Goal: Information Seeking & Learning: Learn about a topic

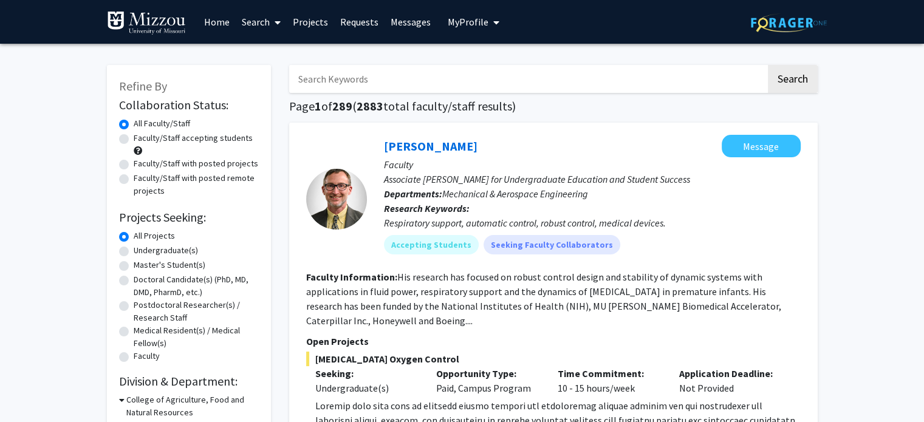
click at [134, 137] on label "Faculty/Staff accepting students" at bounding box center [193, 138] width 119 height 13
click at [134, 137] on input "Faculty/Staff accepting students" at bounding box center [138, 136] width 8 height 8
radio input "true"
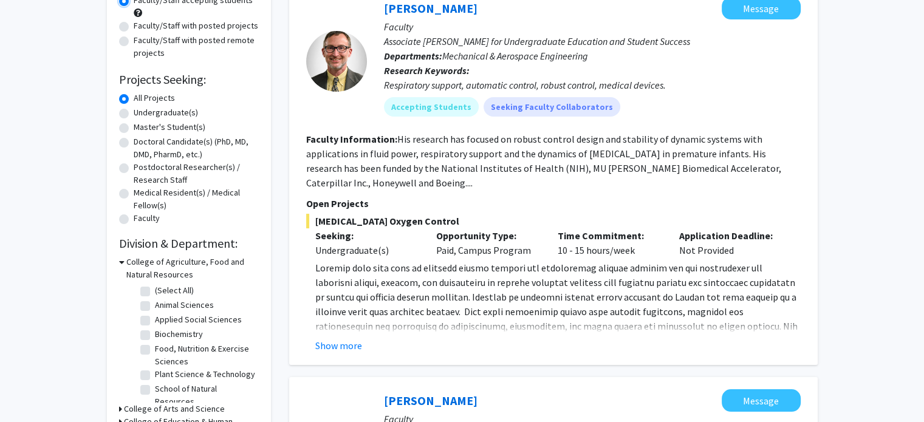
scroll to position [139, 0]
click at [134, 112] on label "Undergraduate(s)" at bounding box center [166, 112] width 64 height 13
click at [134, 112] on input "Undergraduate(s)" at bounding box center [138, 110] width 8 height 8
radio input "true"
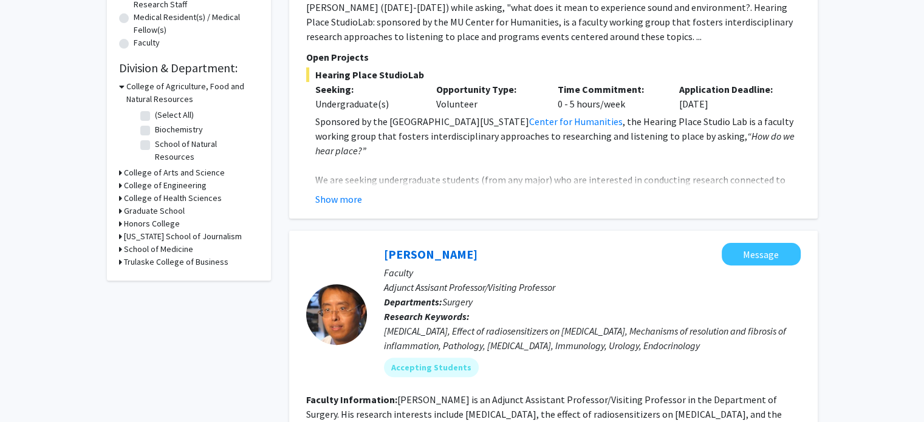
scroll to position [315, 0]
click at [117, 160] on div "Refine By Collaboration Status: Collaboration Status All Faculty/Staff Collabor…" at bounding box center [189, 14] width 164 height 529
click at [122, 165] on div "College of Arts and Science" at bounding box center [189, 171] width 140 height 13
click at [120, 165] on icon at bounding box center [120, 171] width 3 height 13
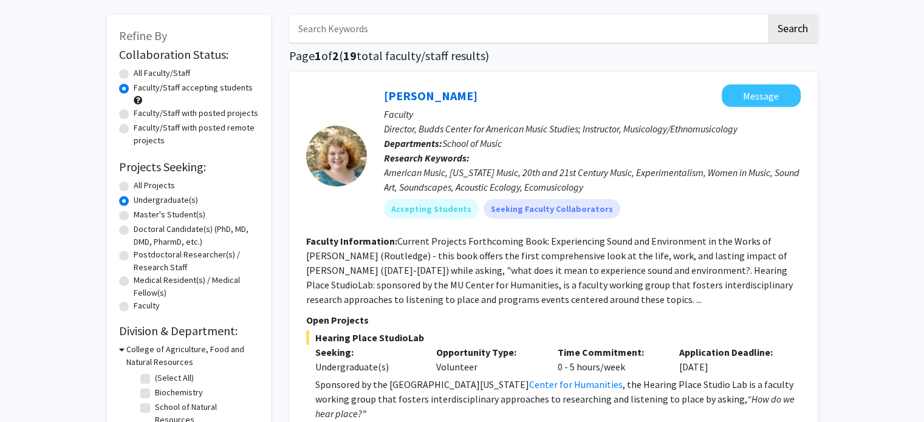
scroll to position [50, 0]
click at [134, 75] on label "All Faculty/Staff" at bounding box center [162, 73] width 57 height 13
click at [134, 75] on input "All Faculty/Staff" at bounding box center [138, 71] width 8 height 8
radio input "true"
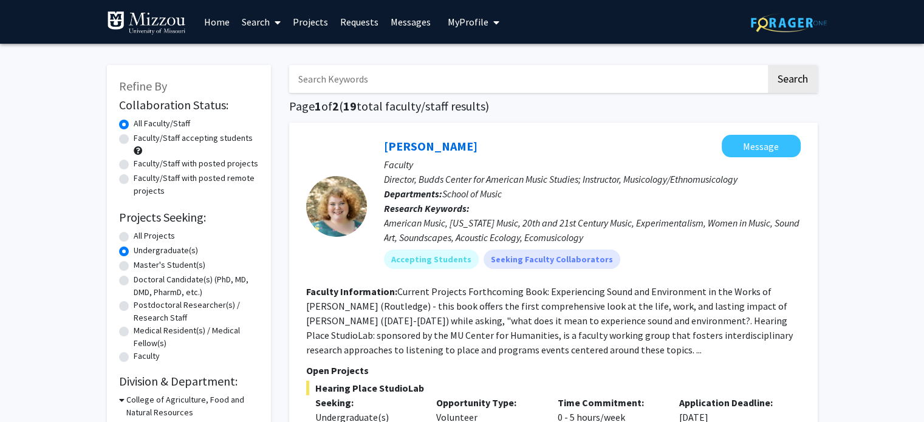
click at [134, 232] on label "All Projects" at bounding box center [154, 236] width 41 height 13
click at [134, 232] on input "All Projects" at bounding box center [138, 234] width 8 height 8
radio input "true"
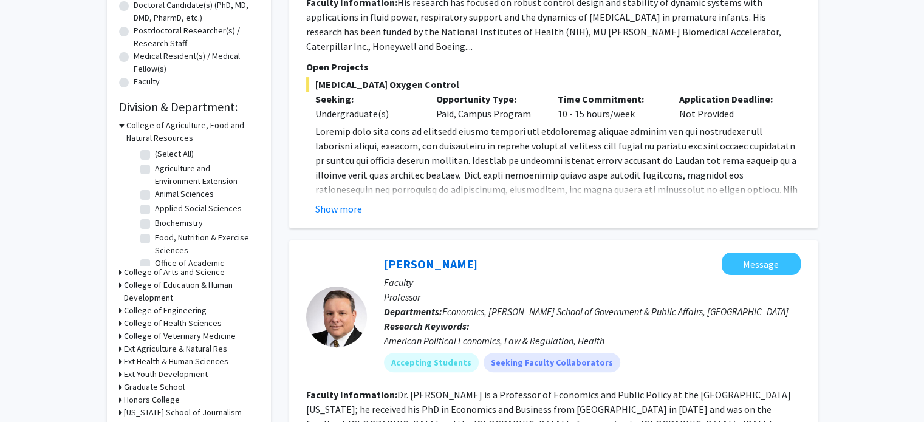
scroll to position [280, 0]
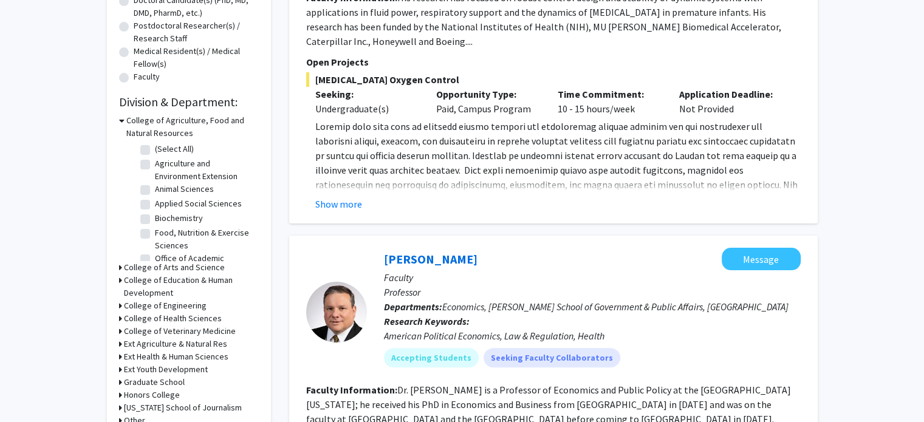
click at [120, 267] on icon at bounding box center [120, 267] width 3 height 13
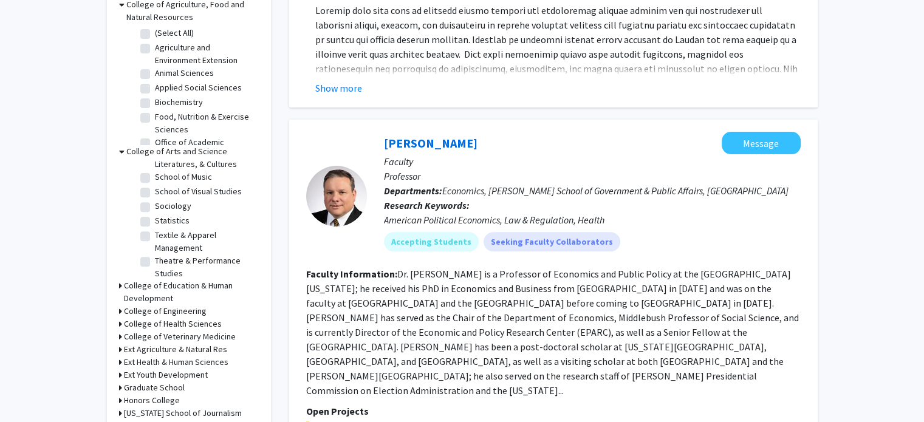
scroll to position [365, 0]
click at [155, 221] on label "Statistics" at bounding box center [172, 214] width 35 height 13
click at [155, 216] on input "Statistics" at bounding box center [159, 212] width 8 height 8
checkbox input "true"
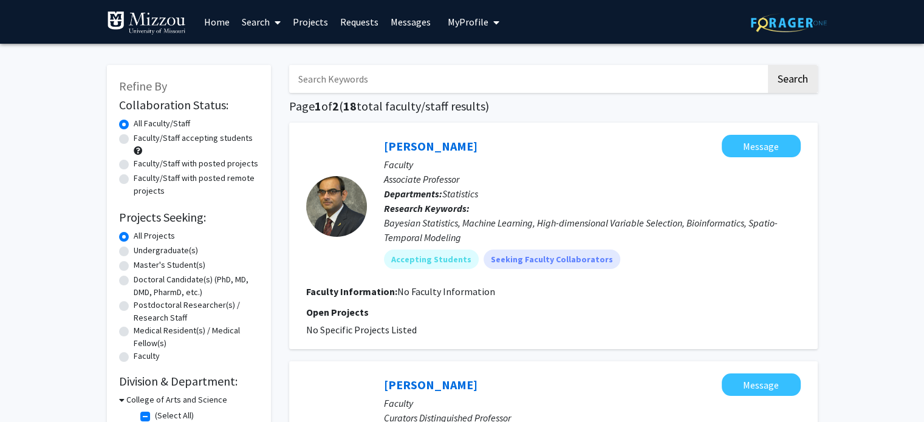
click at [134, 162] on label "Faculty/Staff with posted projects" at bounding box center [196, 163] width 125 height 13
click at [134, 162] on input "Faculty/Staff with posted projects" at bounding box center [138, 161] width 8 height 8
radio input "true"
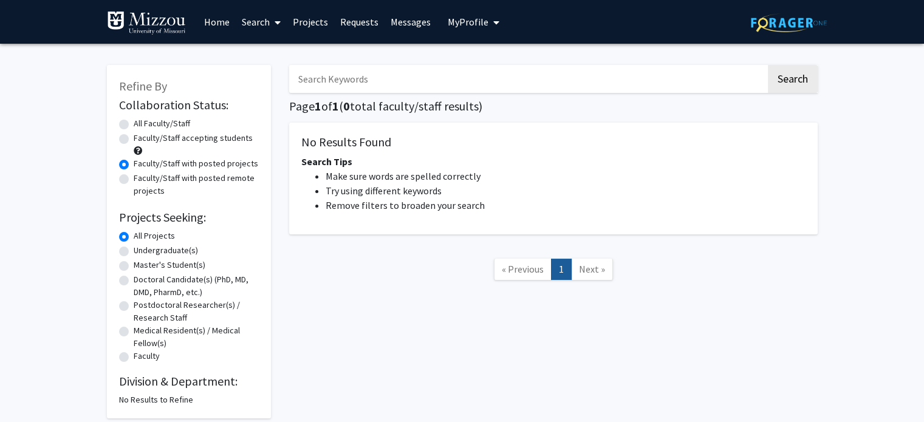
click at [134, 123] on label "All Faculty/Staff" at bounding box center [162, 123] width 57 height 13
click at [134, 123] on input "All Faculty/Staff" at bounding box center [138, 121] width 8 height 8
radio input "true"
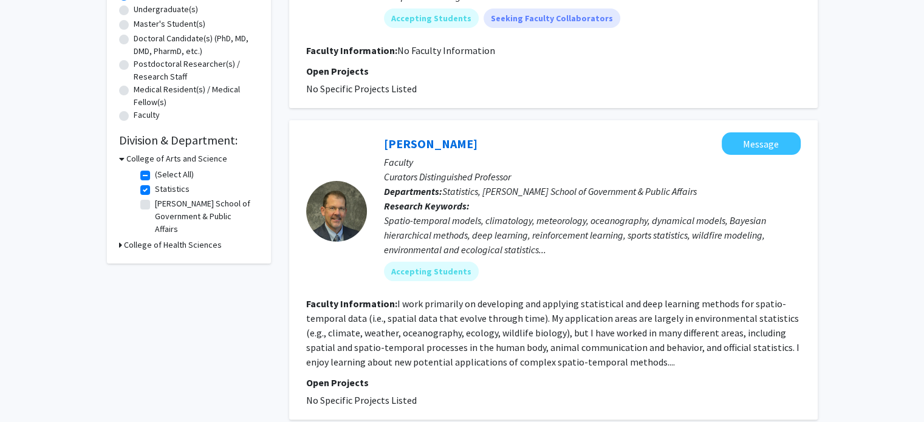
scroll to position [208, 0]
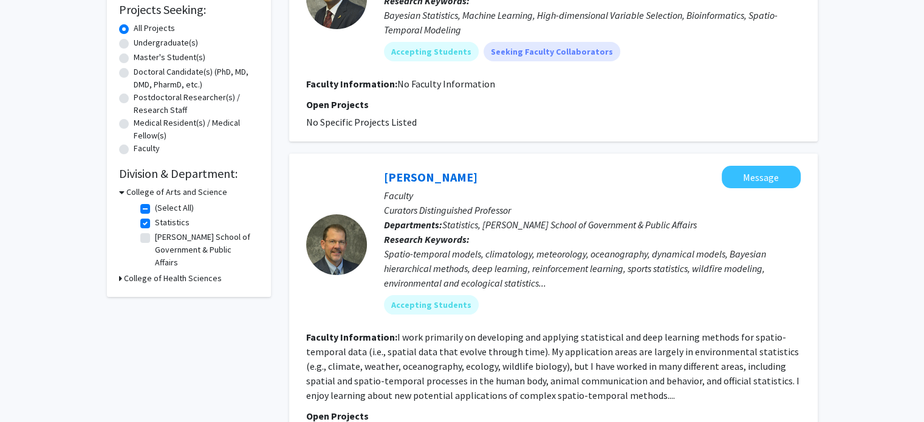
click at [155, 221] on label "Statistics" at bounding box center [172, 222] width 35 height 13
click at [155, 221] on input "Statistics" at bounding box center [159, 220] width 8 height 8
checkbox input "false"
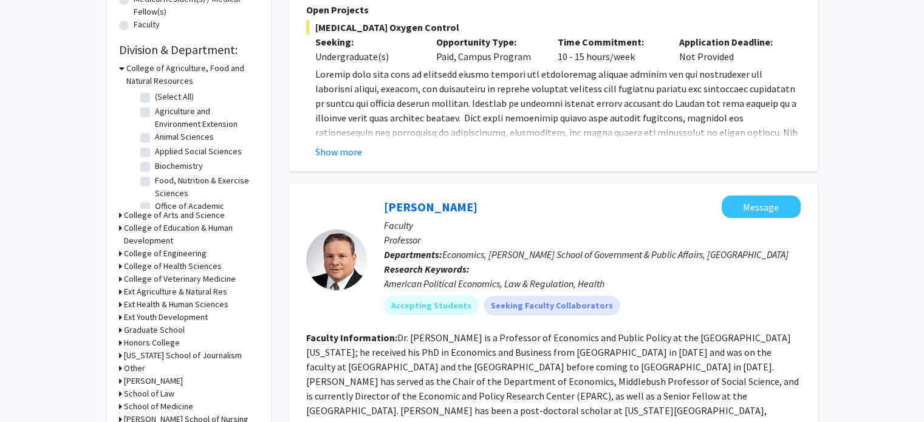
scroll to position [331, 0]
click at [119, 215] on icon at bounding box center [120, 216] width 3 height 13
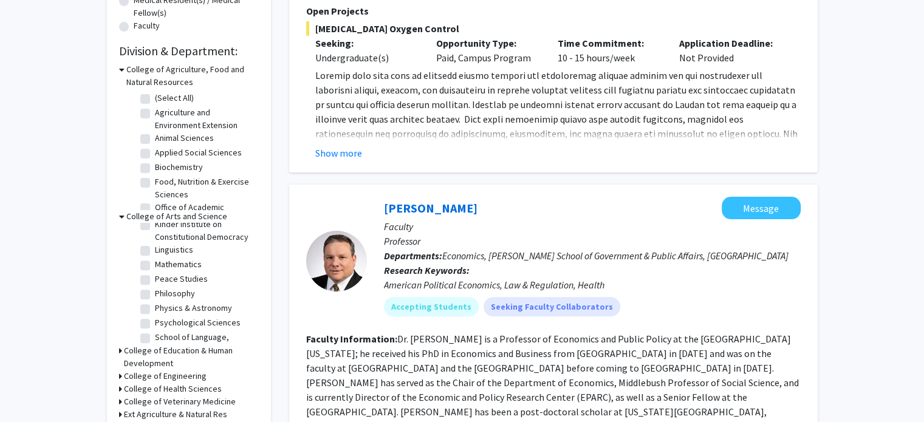
scroll to position [237, 0]
click at [155, 272] on label "Mathematics" at bounding box center [178, 265] width 47 height 13
click at [155, 267] on input "Mathematics" at bounding box center [159, 263] width 8 height 8
checkbox input "true"
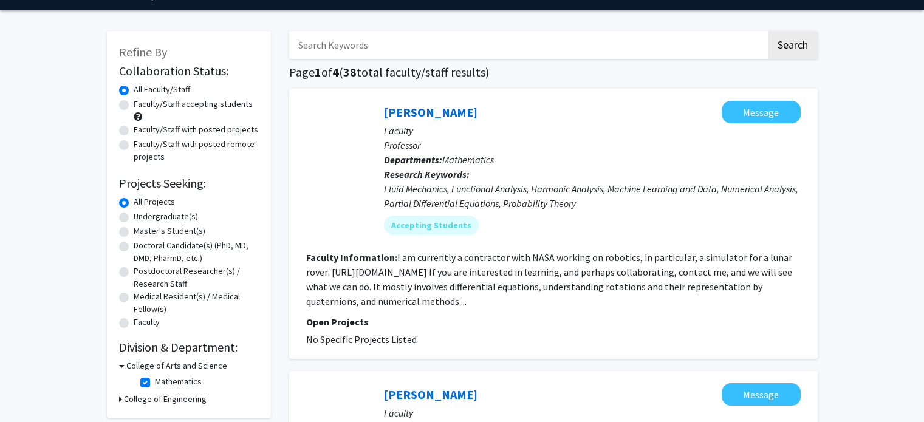
scroll to position [36, 0]
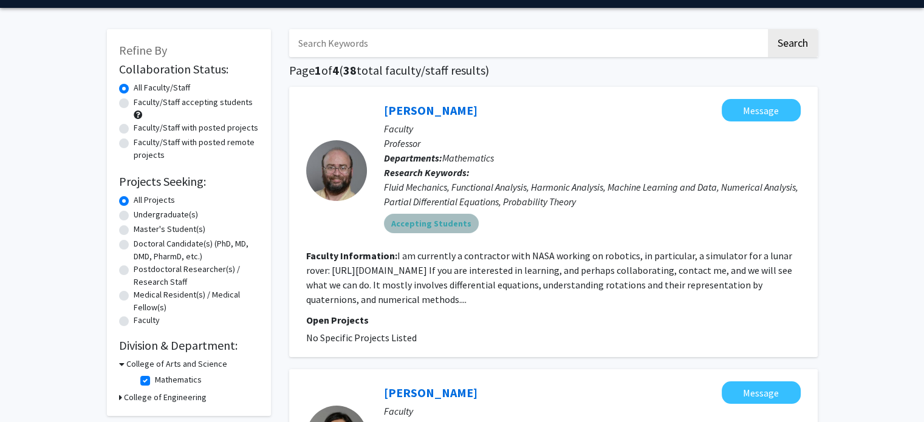
click at [432, 221] on mat-chip "Accepting Students" at bounding box center [431, 223] width 95 height 19
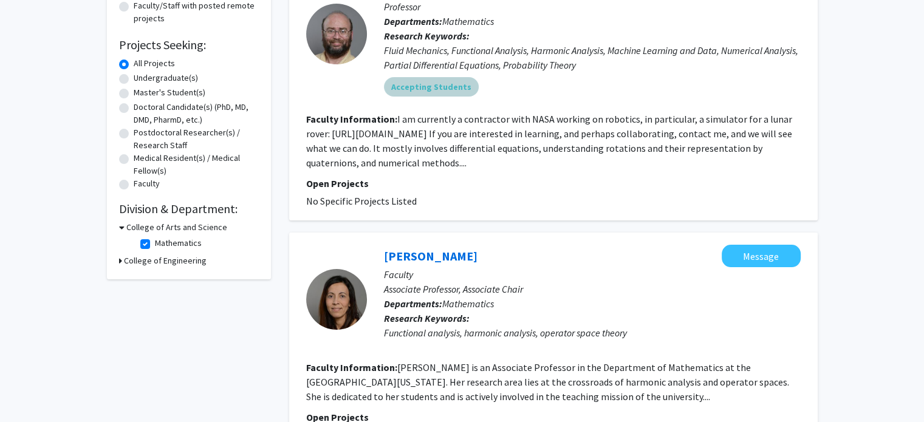
scroll to position [174, 0]
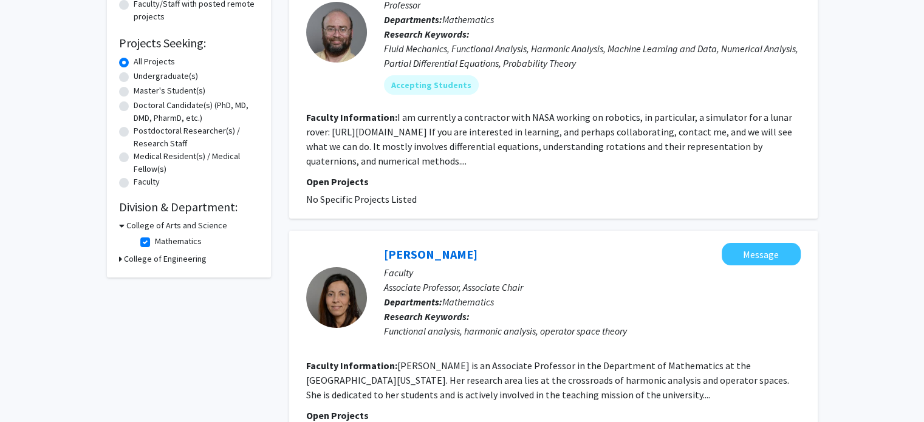
click at [536, 159] on fg-read-more "I am currently a contractor with NASA working on robotics, in particular, a sim…" at bounding box center [549, 139] width 486 height 56
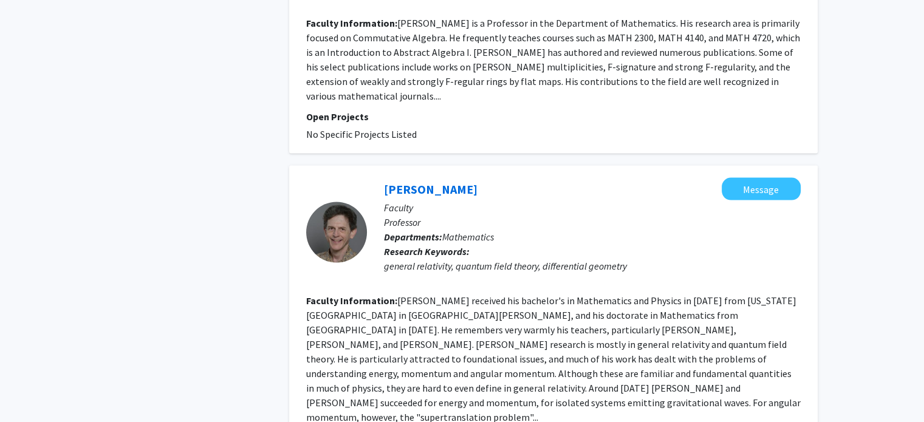
scroll to position [2532, 0]
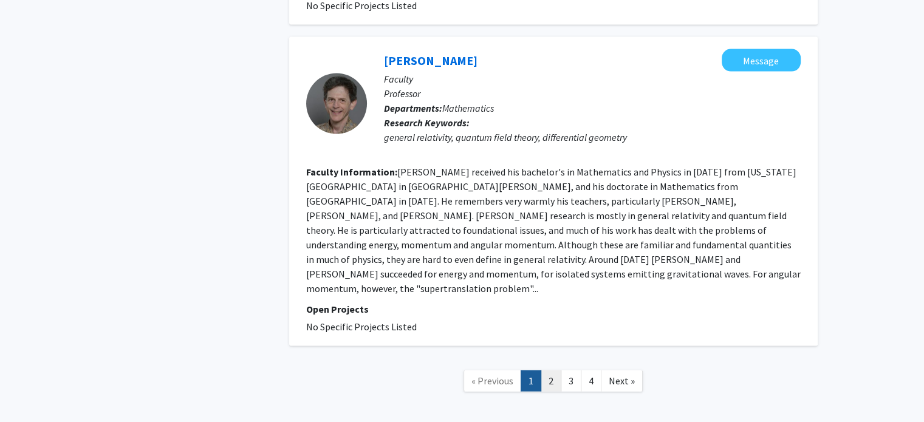
click at [548, 371] on link "2" at bounding box center [551, 381] width 21 height 21
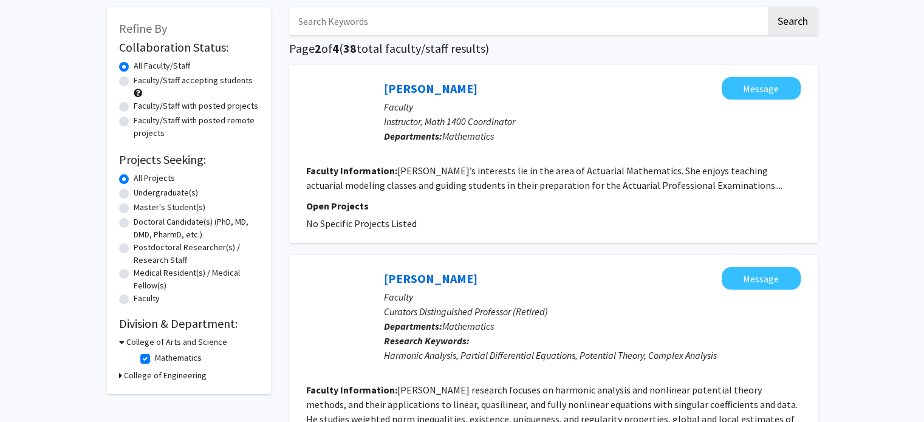
scroll to position [58, 0]
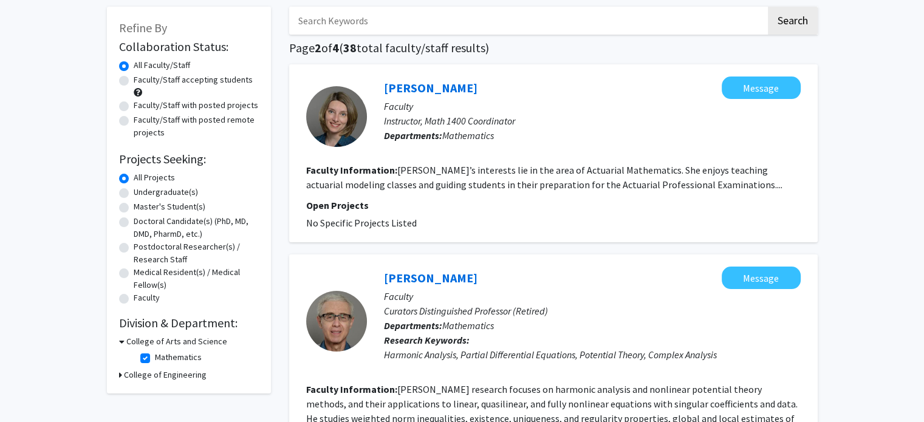
click at [134, 83] on label "Faculty/Staff accepting students" at bounding box center [193, 80] width 119 height 13
click at [134, 81] on input "Faculty/Staff accepting students" at bounding box center [138, 78] width 8 height 8
radio input "true"
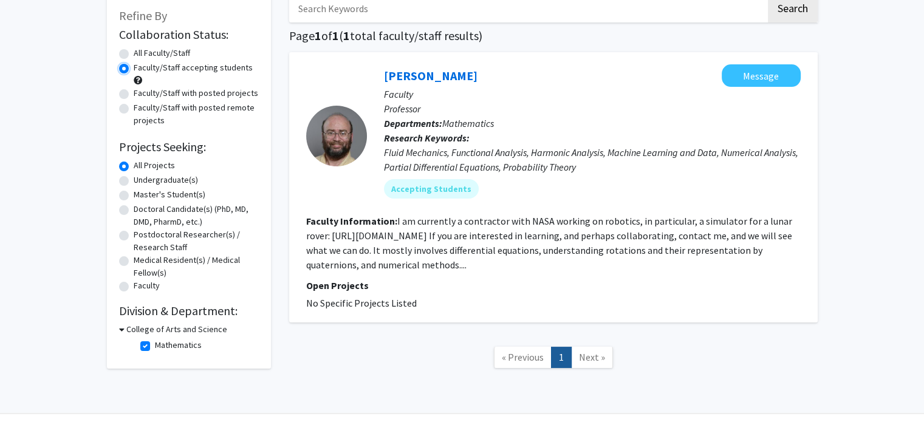
scroll to position [70, 0]
click at [431, 83] on link "[PERSON_NAME]" at bounding box center [431, 76] width 94 height 15
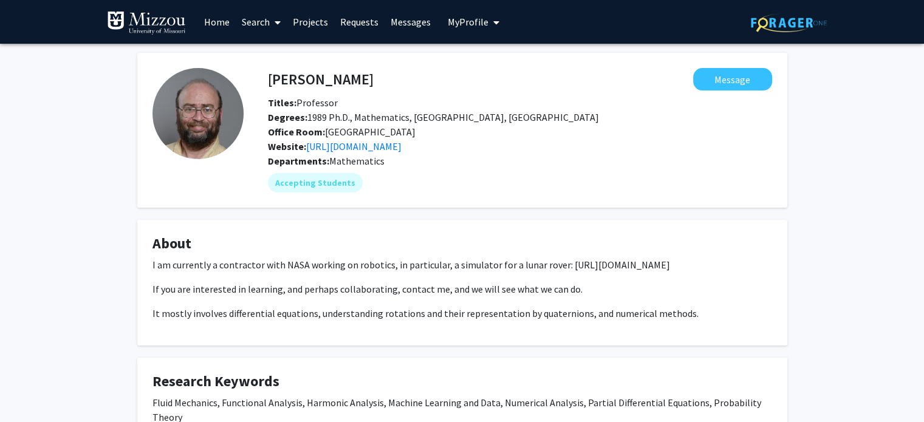
click at [263, 23] on link "Search" at bounding box center [261, 22] width 51 height 43
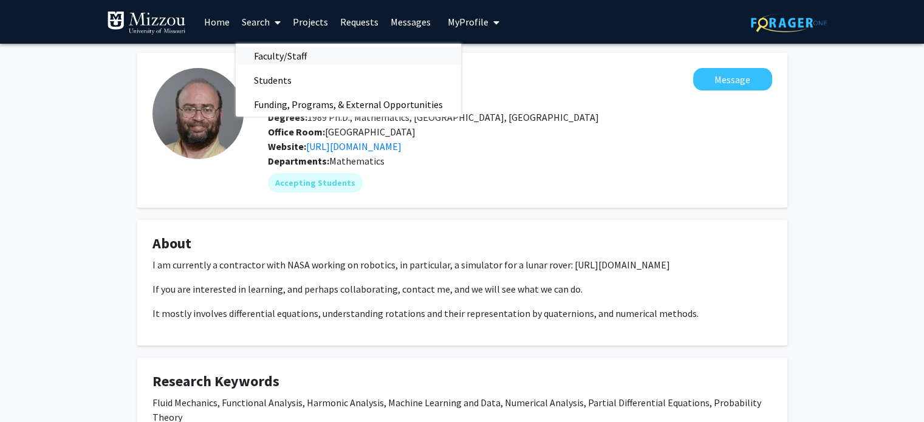
click at [266, 61] on span "Faculty/Staff" at bounding box center [280, 56] width 89 height 24
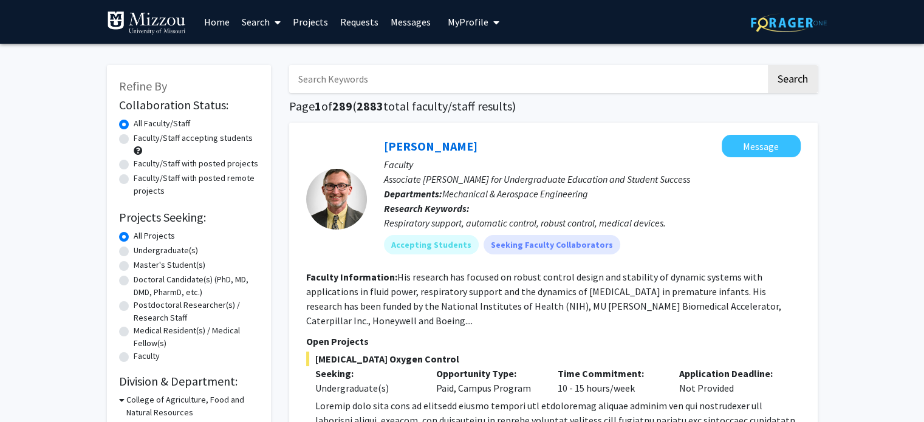
click at [401, 73] on input "Search Keywords" at bounding box center [527, 79] width 477 height 28
type input "data analytics"
click at [768, 65] on button "Search" at bounding box center [793, 79] width 50 height 28
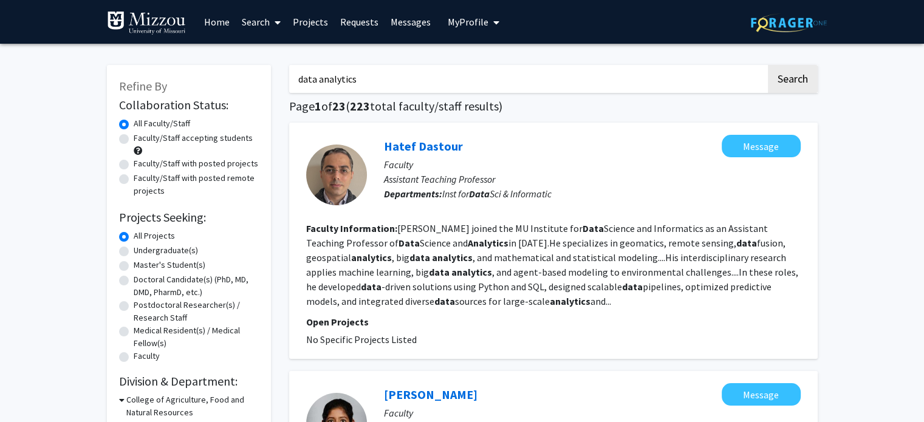
click at [317, 21] on link "Projects" at bounding box center [310, 22] width 47 height 43
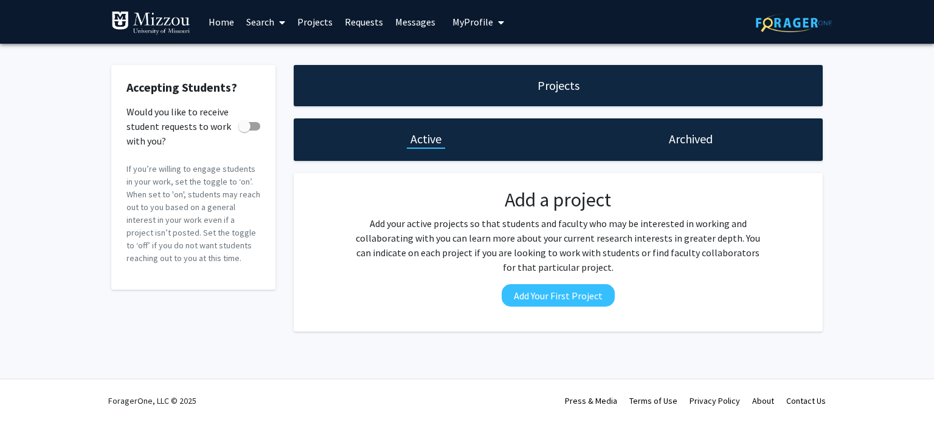
click at [257, 15] on link "Search" at bounding box center [265, 22] width 51 height 43
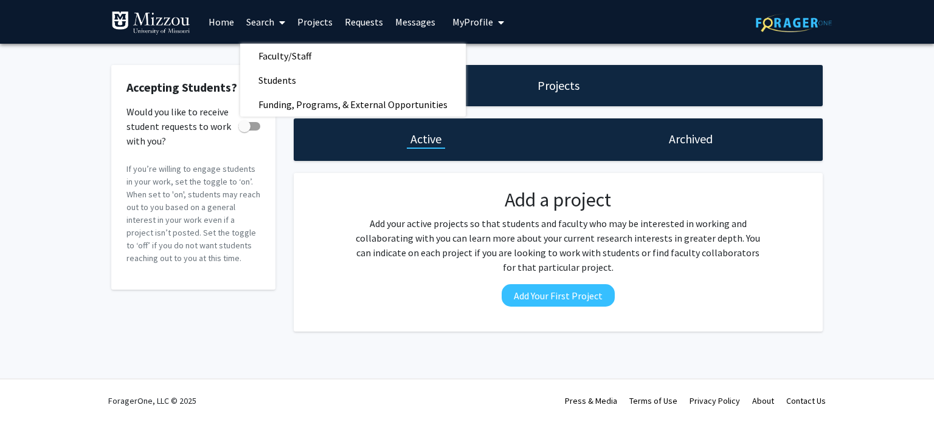
click at [71, 158] on div "Accepting Students? Would you like to receive student requests to work with you…" at bounding box center [467, 201] width 934 height 315
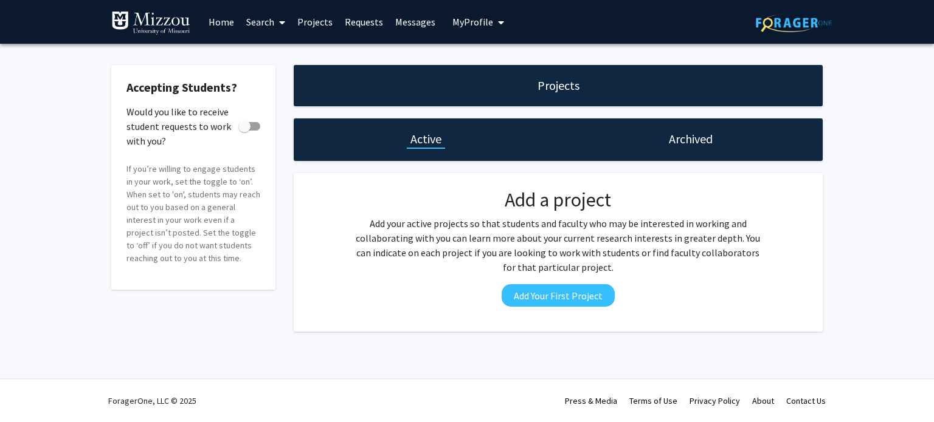
click at [258, 26] on link "Search" at bounding box center [265, 22] width 51 height 43
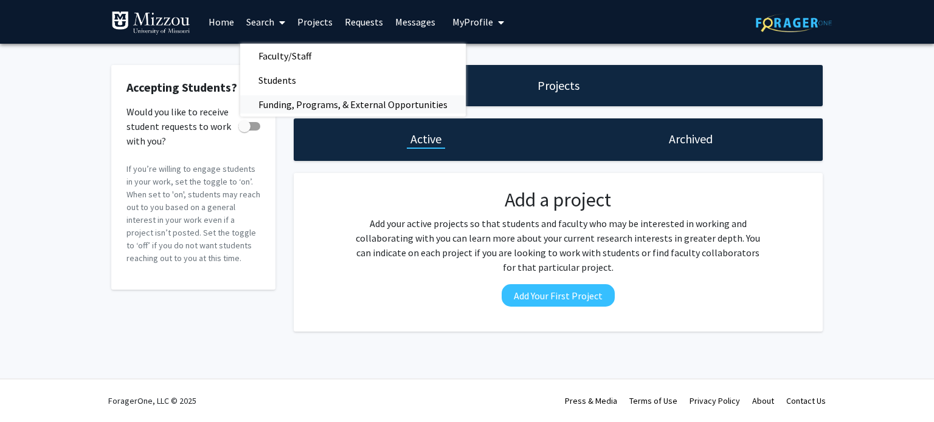
click at [311, 103] on span "Funding, Programs, & External Opportunities" at bounding box center [352, 104] width 225 height 24
